Goal: Transaction & Acquisition: Purchase product/service

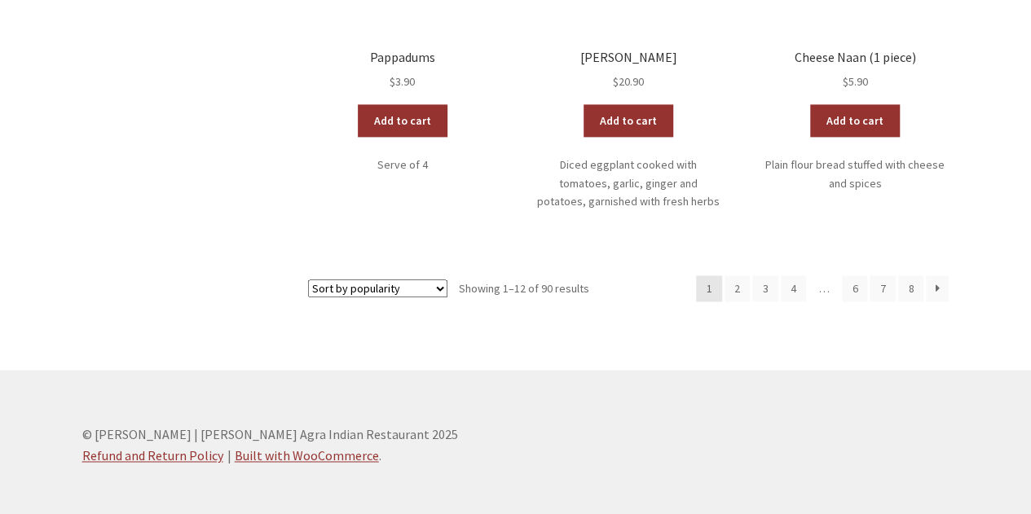
scroll to position [1014, 0]
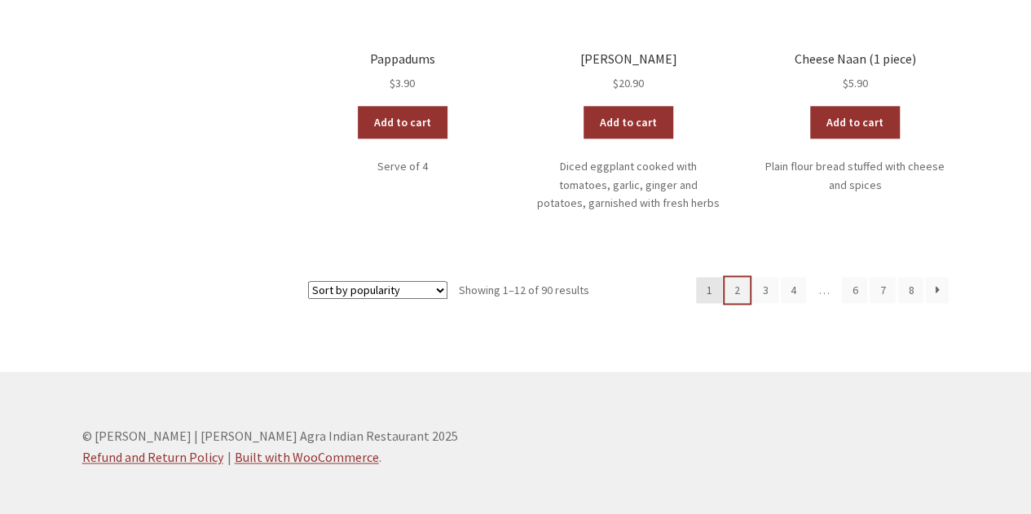
click at [748, 277] on link "2" at bounding box center [738, 290] width 26 height 26
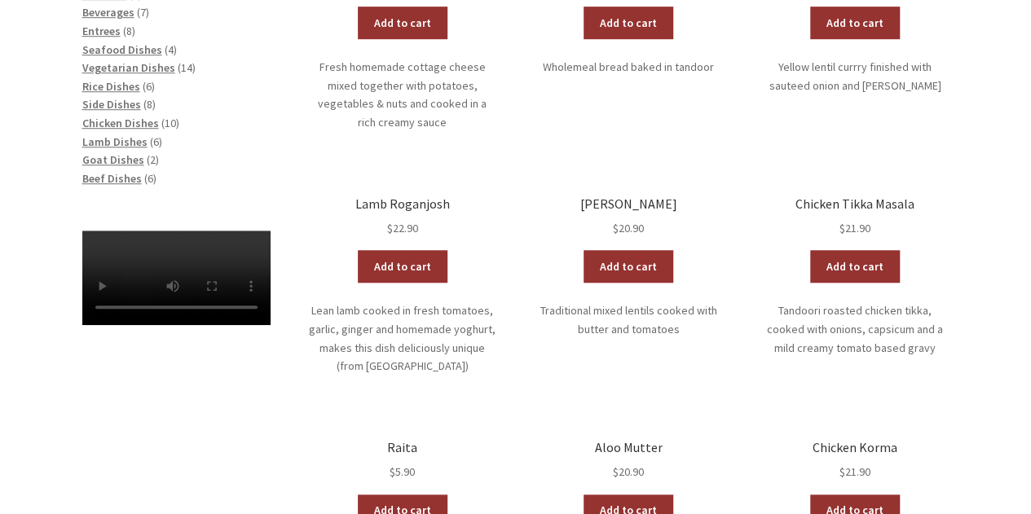
scroll to position [544, 0]
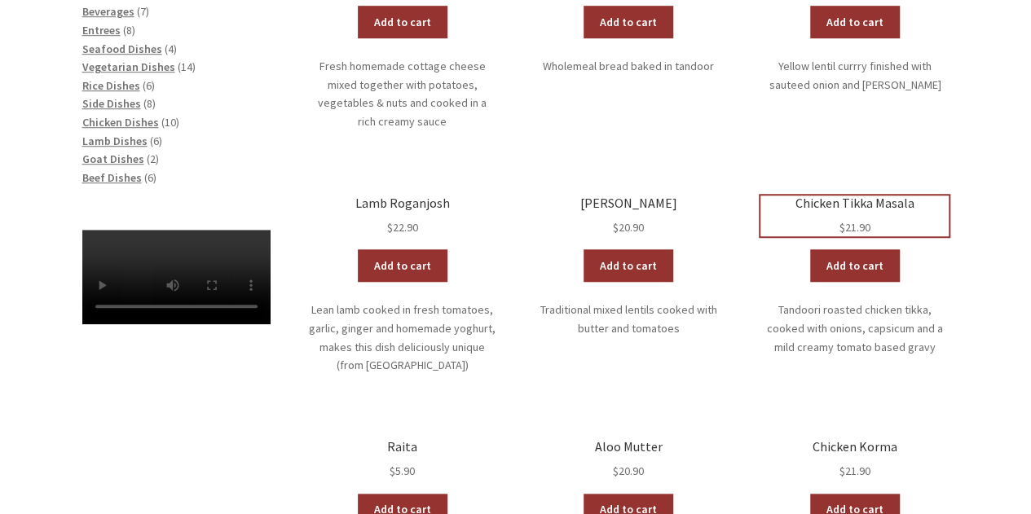
click at [867, 196] on h2 "Chicken Tikka Masala" at bounding box center [854, 203] width 188 height 15
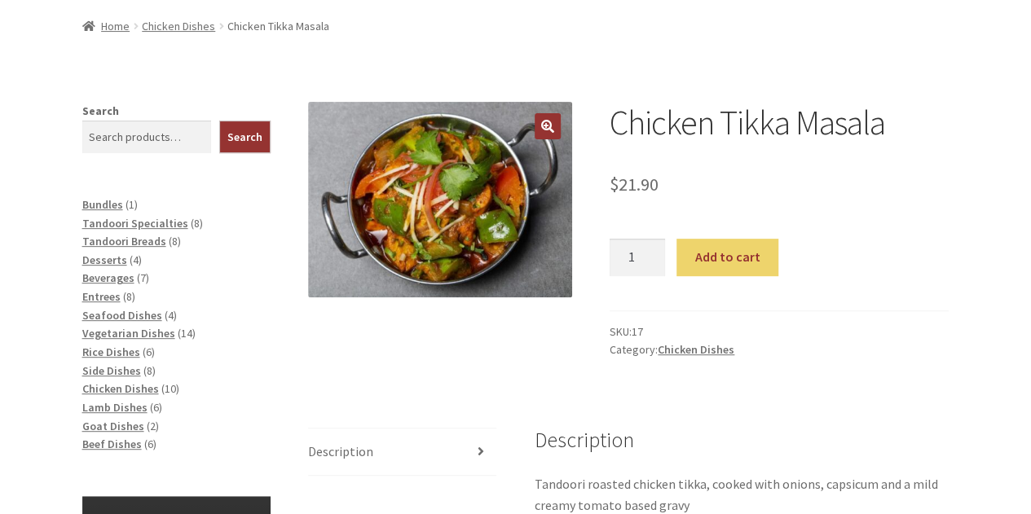
scroll to position [218, 0]
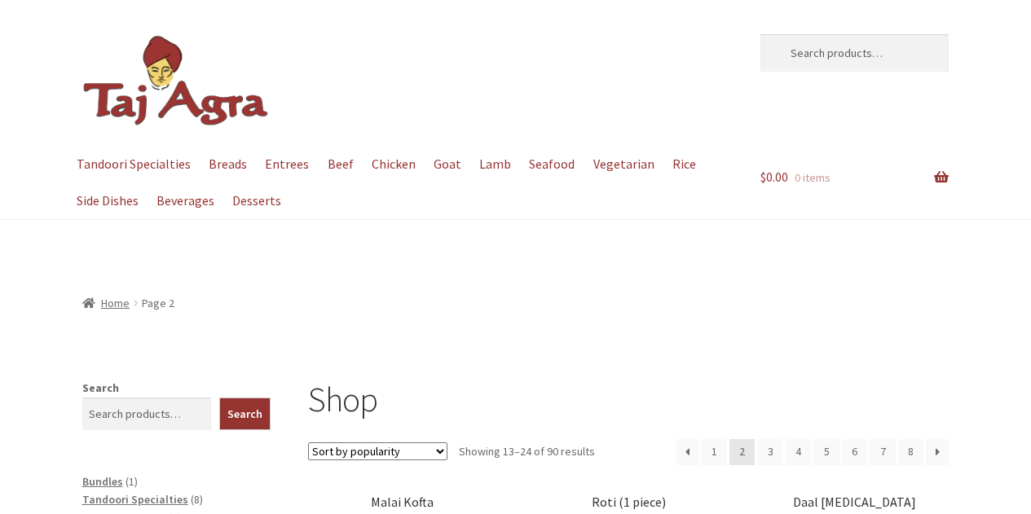
scroll to position [544, 0]
